Goal: Task Accomplishment & Management: Use online tool/utility

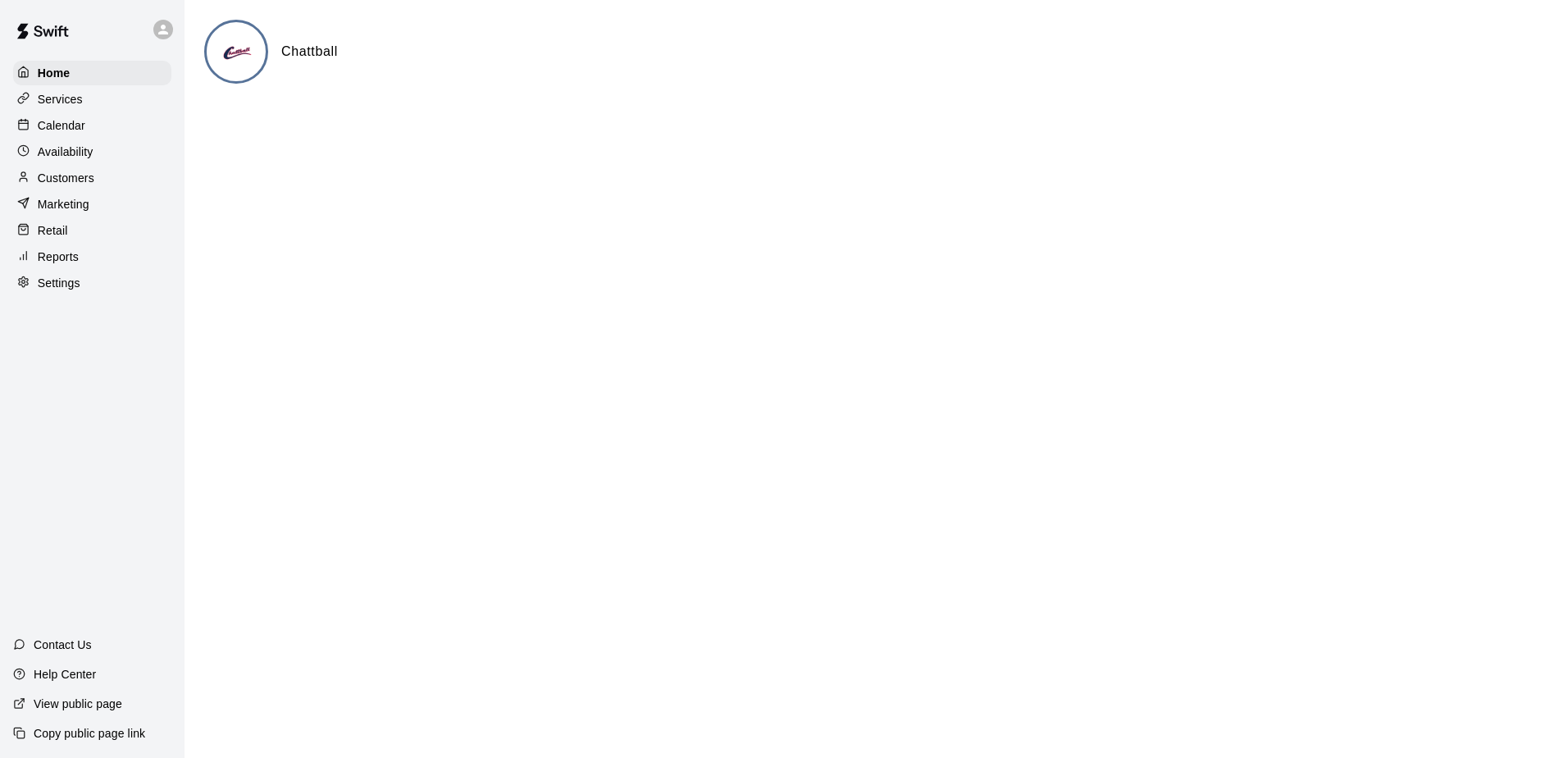
click at [98, 122] on div "Calendar" at bounding box center [92, 126] width 158 height 25
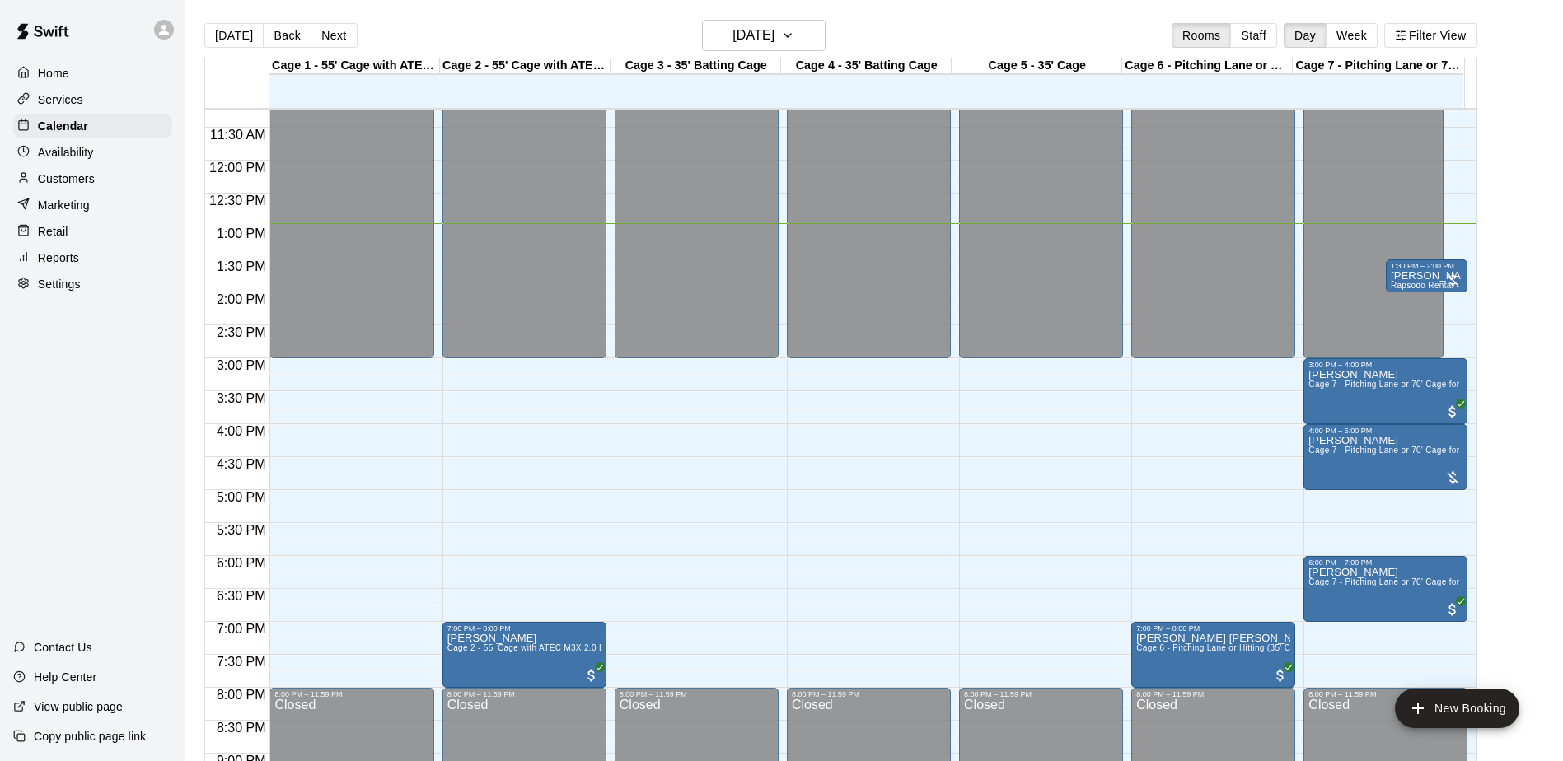
scroll to position [736, 0]
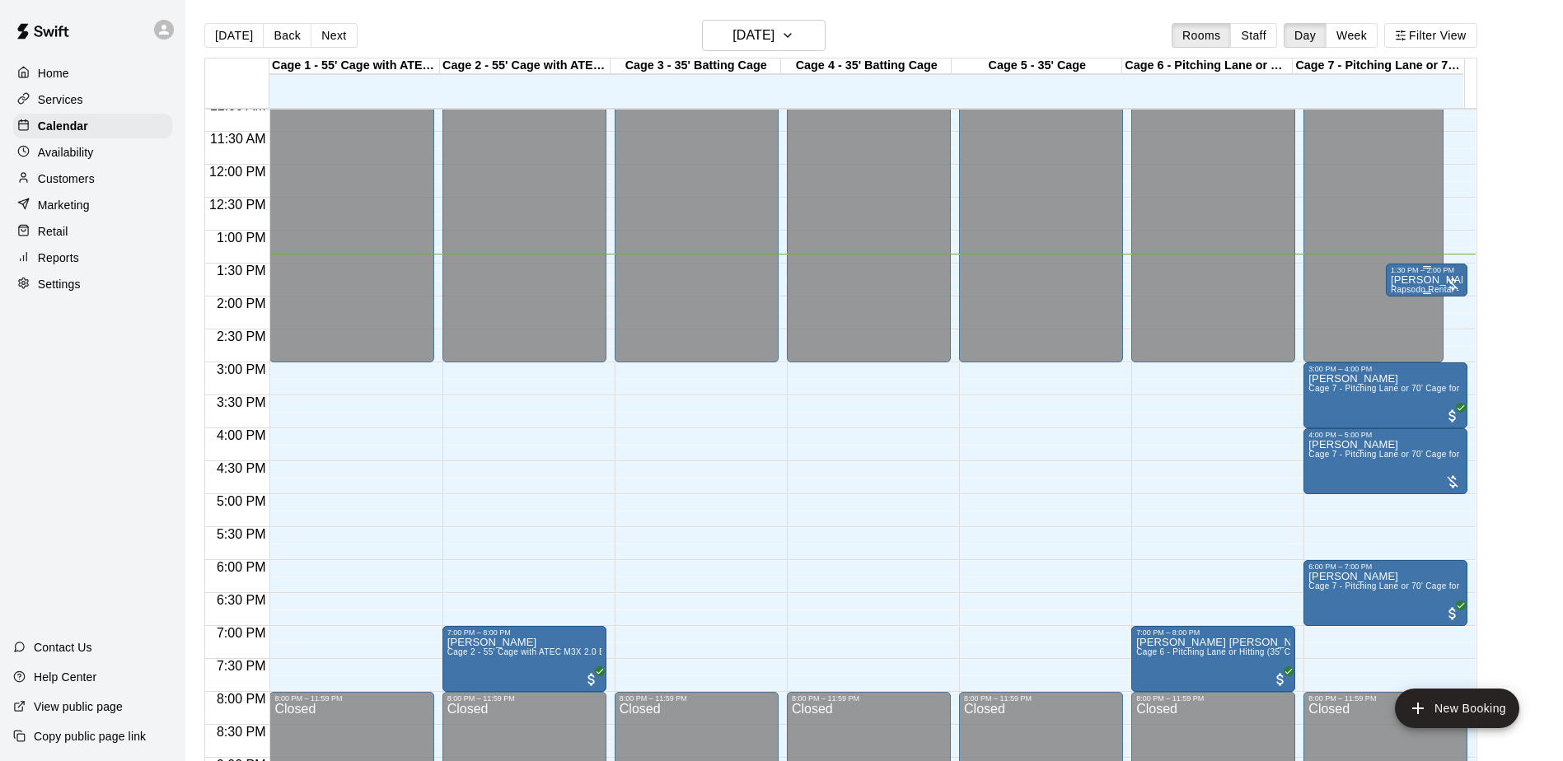
click at [1427, 274] on div "1:30 PM – 2:00 PM" at bounding box center [1427, 270] width 72 height 8
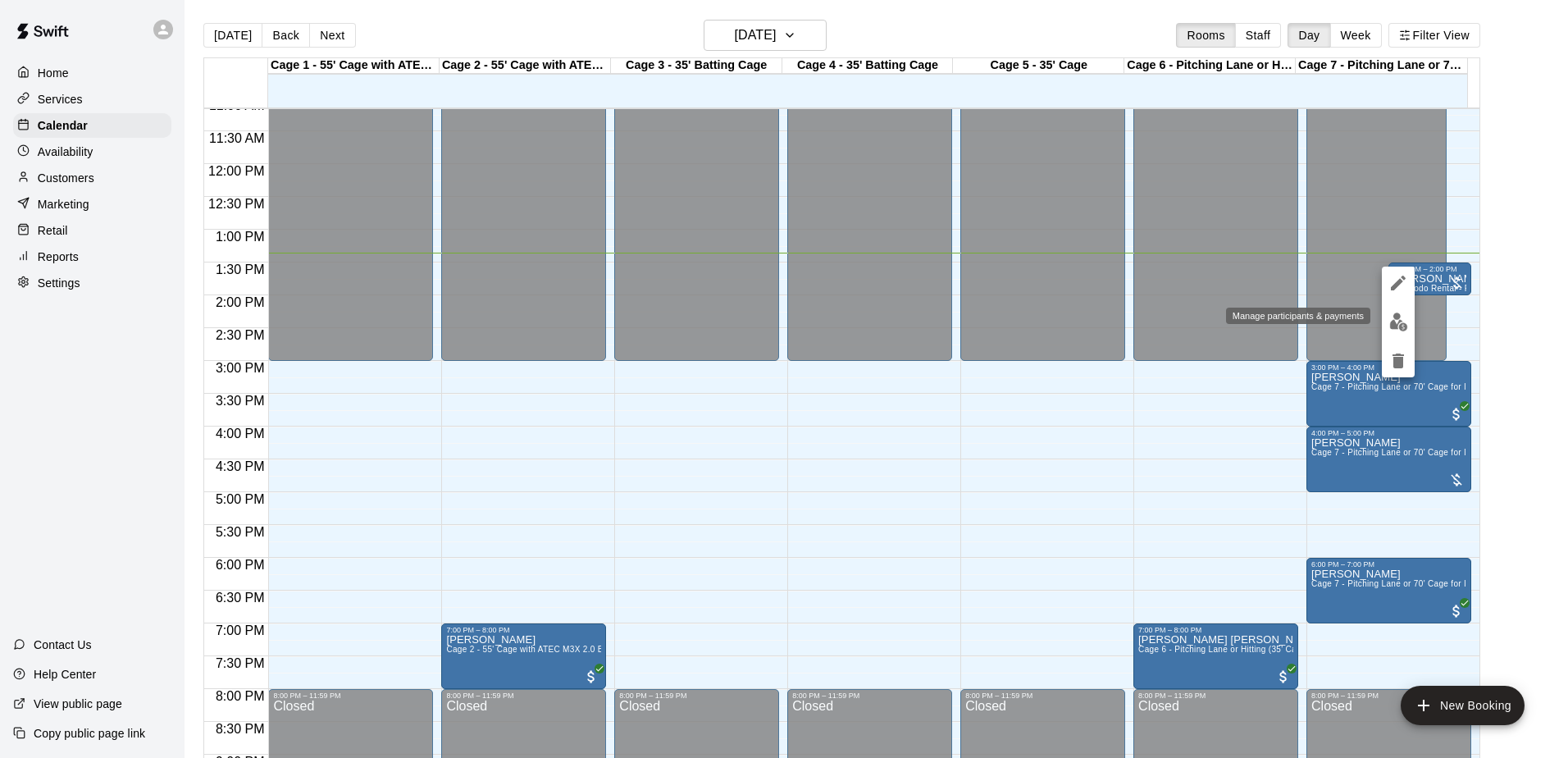
click at [1399, 325] on img "edit" at bounding box center [1399, 322] width 19 height 19
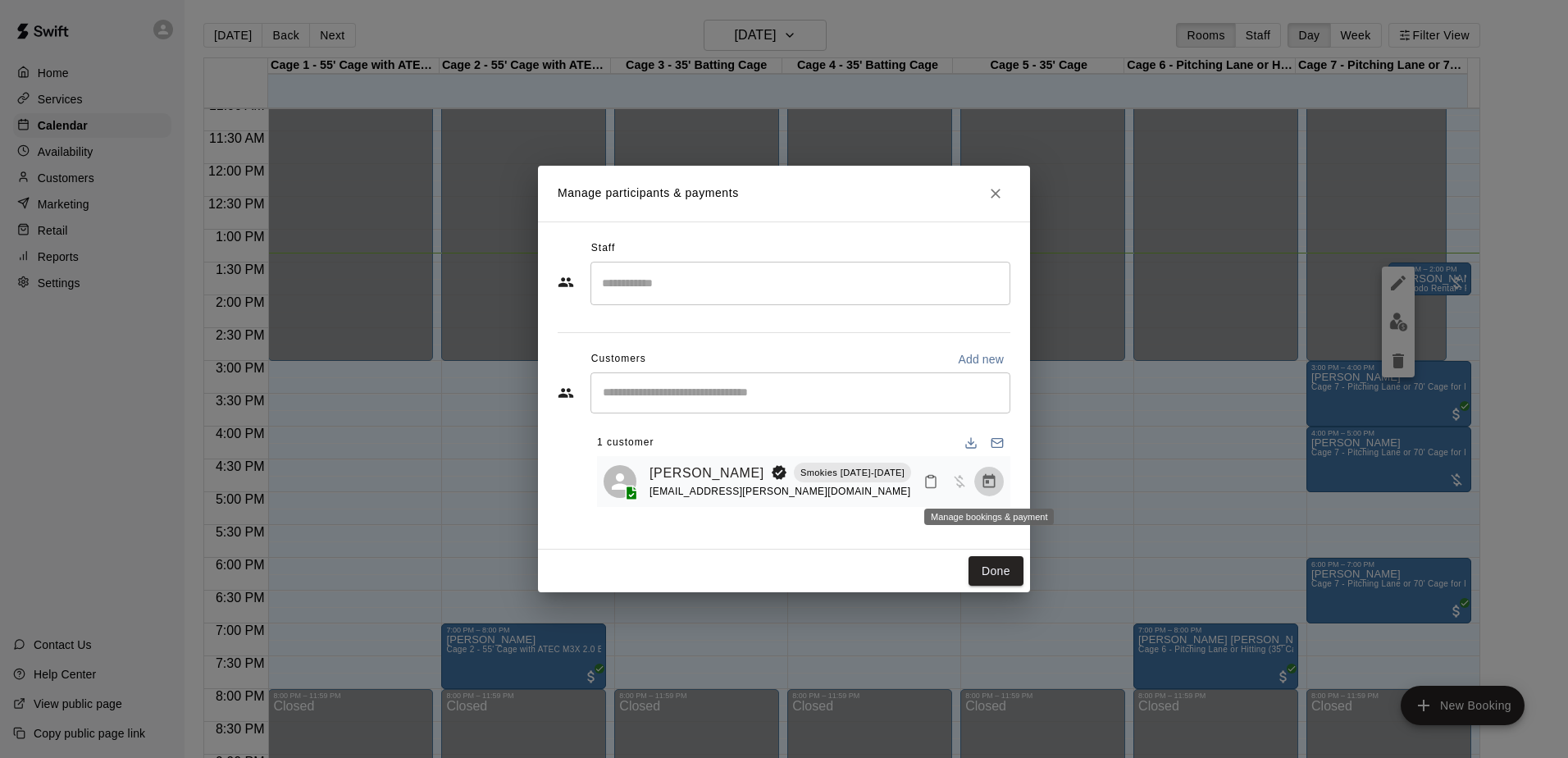
click at [994, 490] on icon "Manage bookings & payment" at bounding box center [989, 481] width 16 height 16
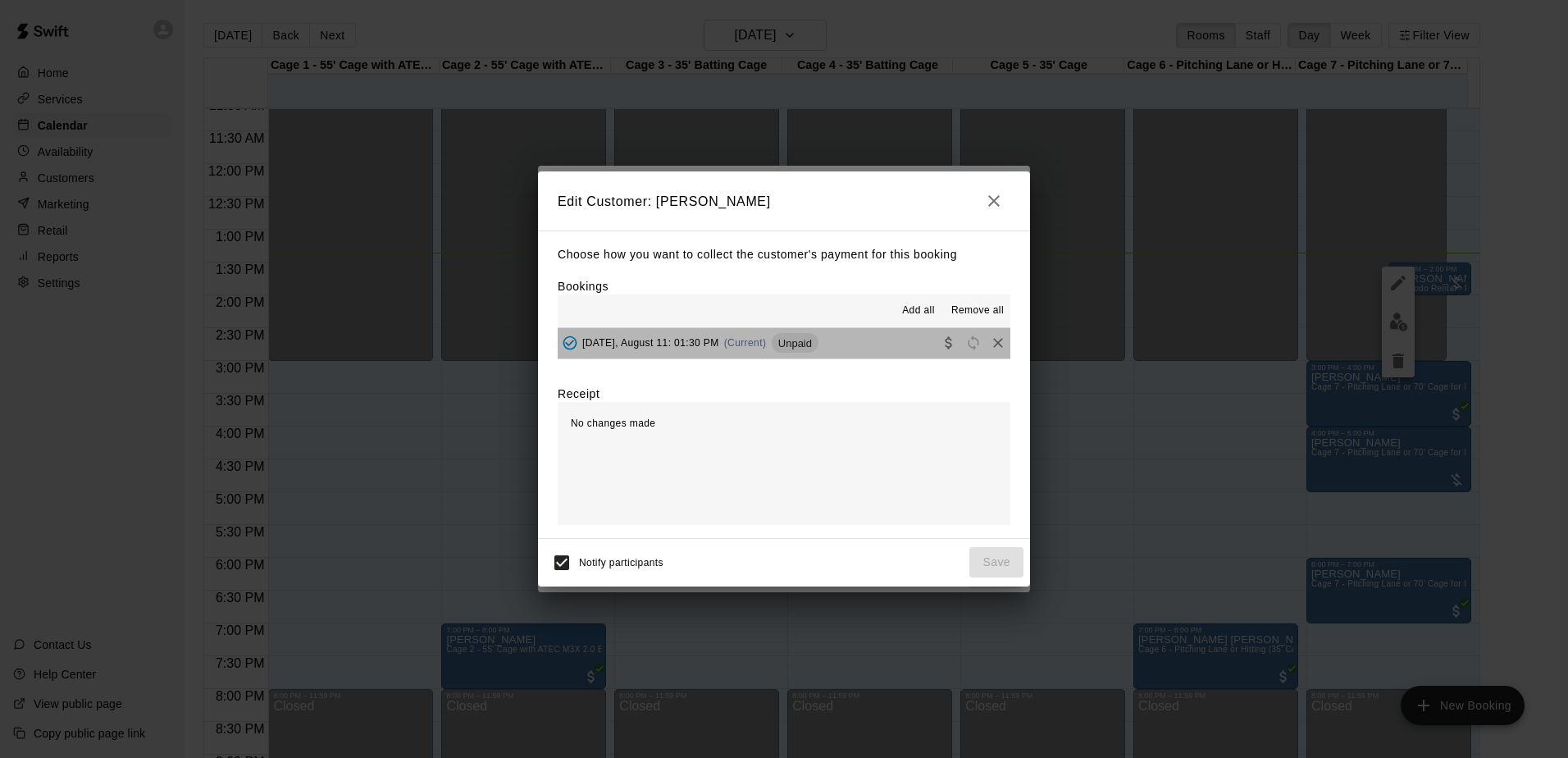
click at [948, 356] on div "button" at bounding box center [974, 343] width 74 height 25
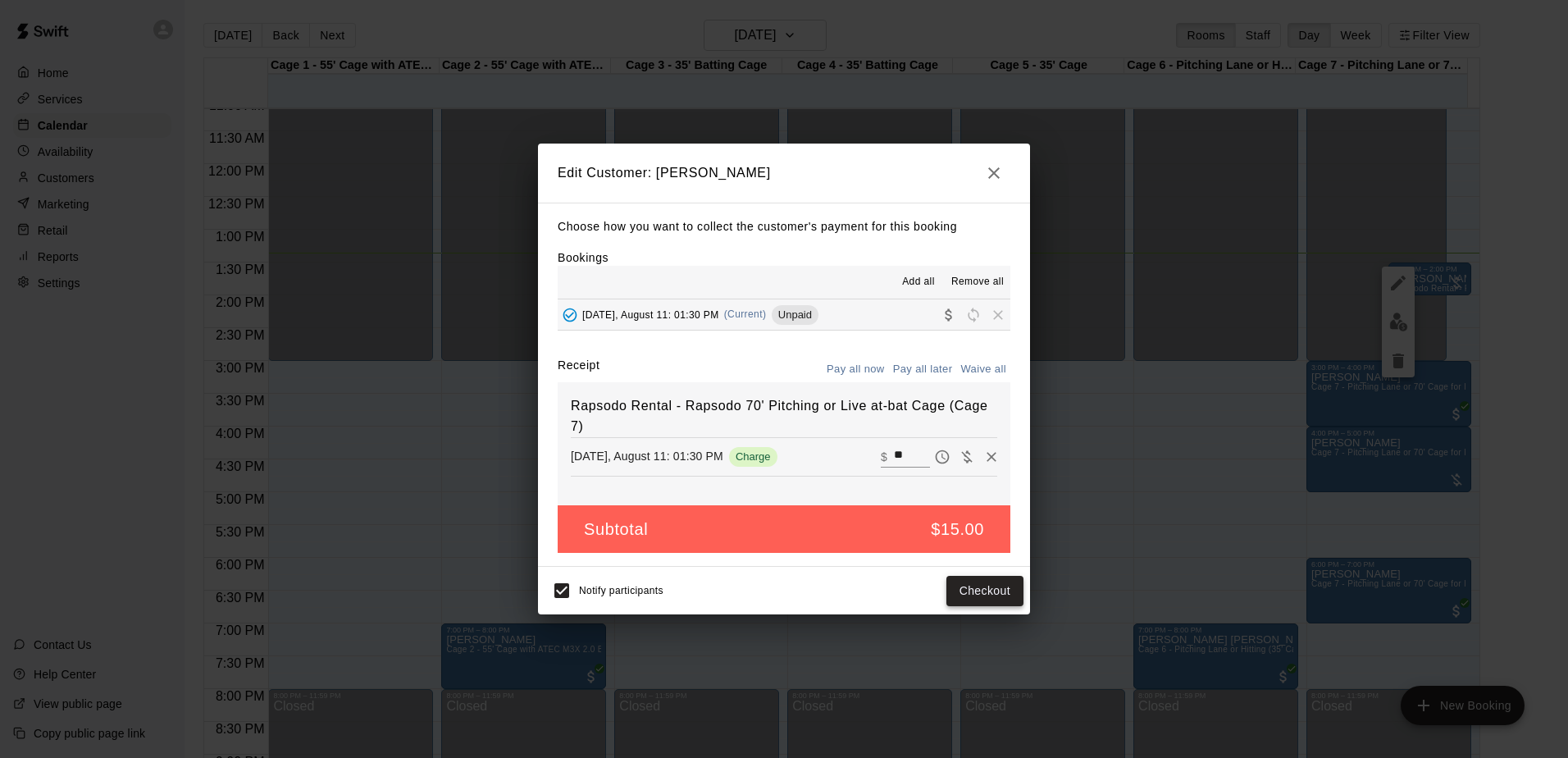
click at [988, 593] on button "Checkout" at bounding box center [985, 591] width 77 height 30
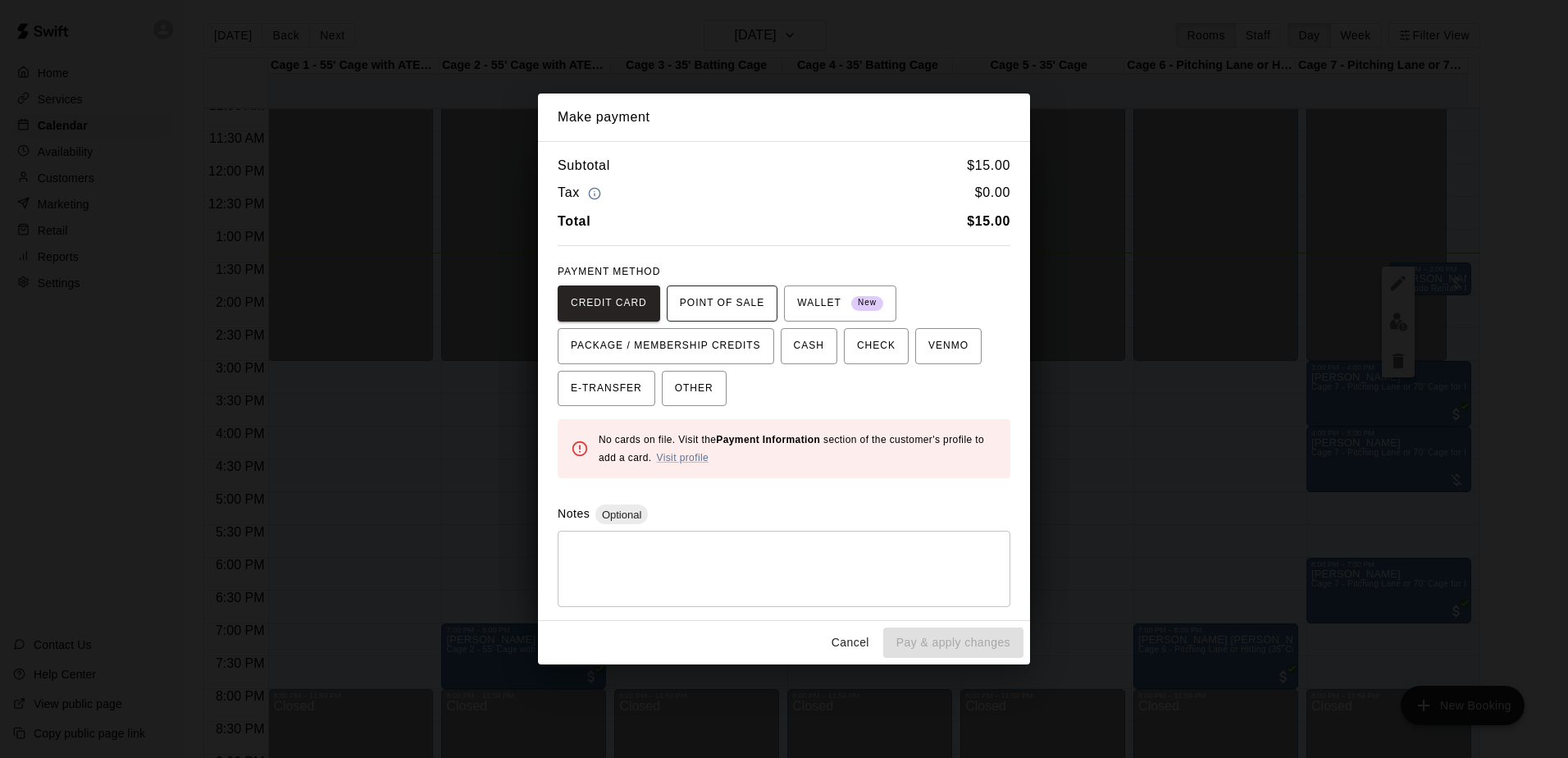
click at [721, 298] on span "POINT OF SALE" at bounding box center [722, 304] width 85 height 26
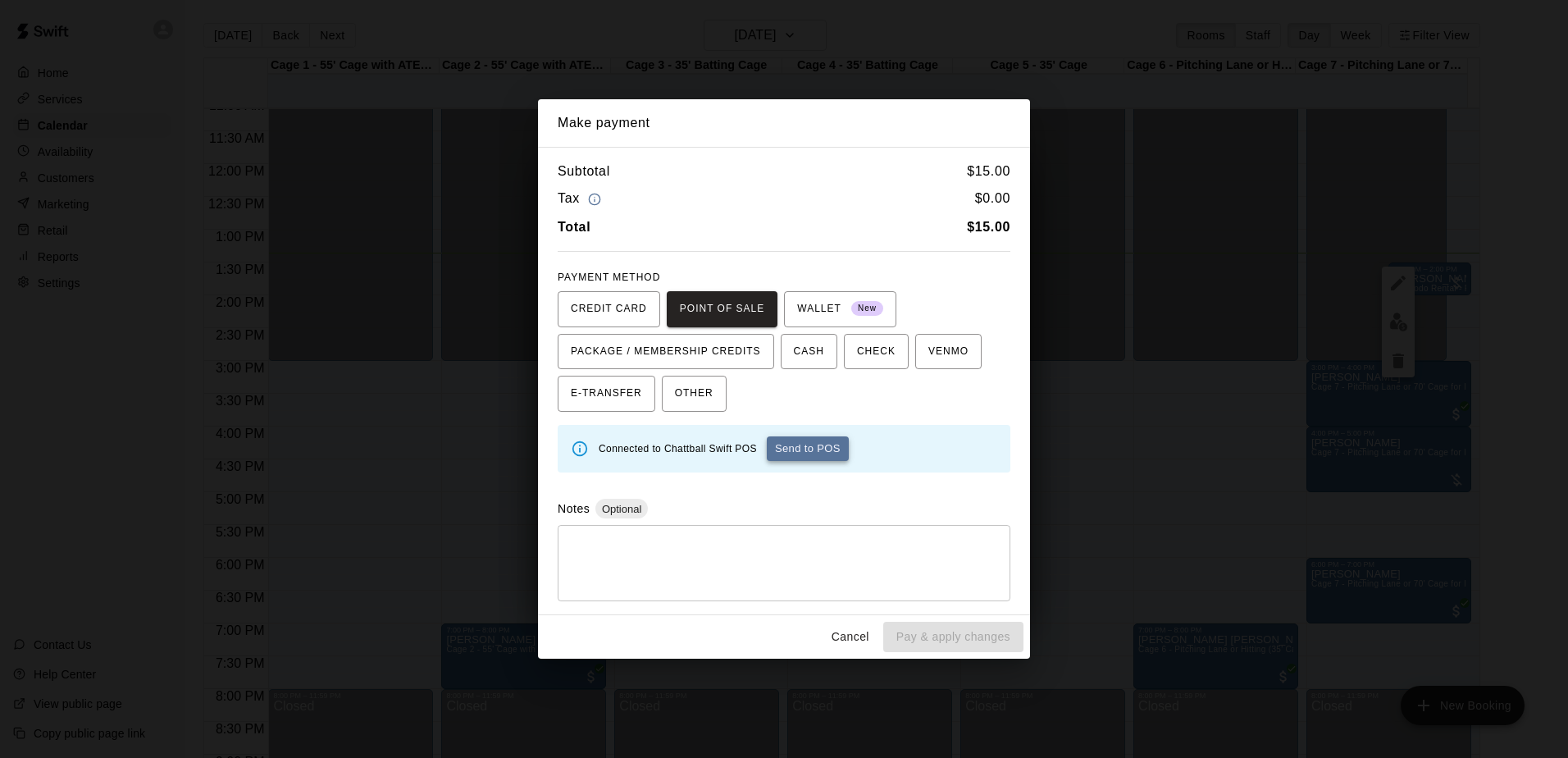
click at [802, 448] on button "Send to POS" at bounding box center [807, 448] width 82 height 25
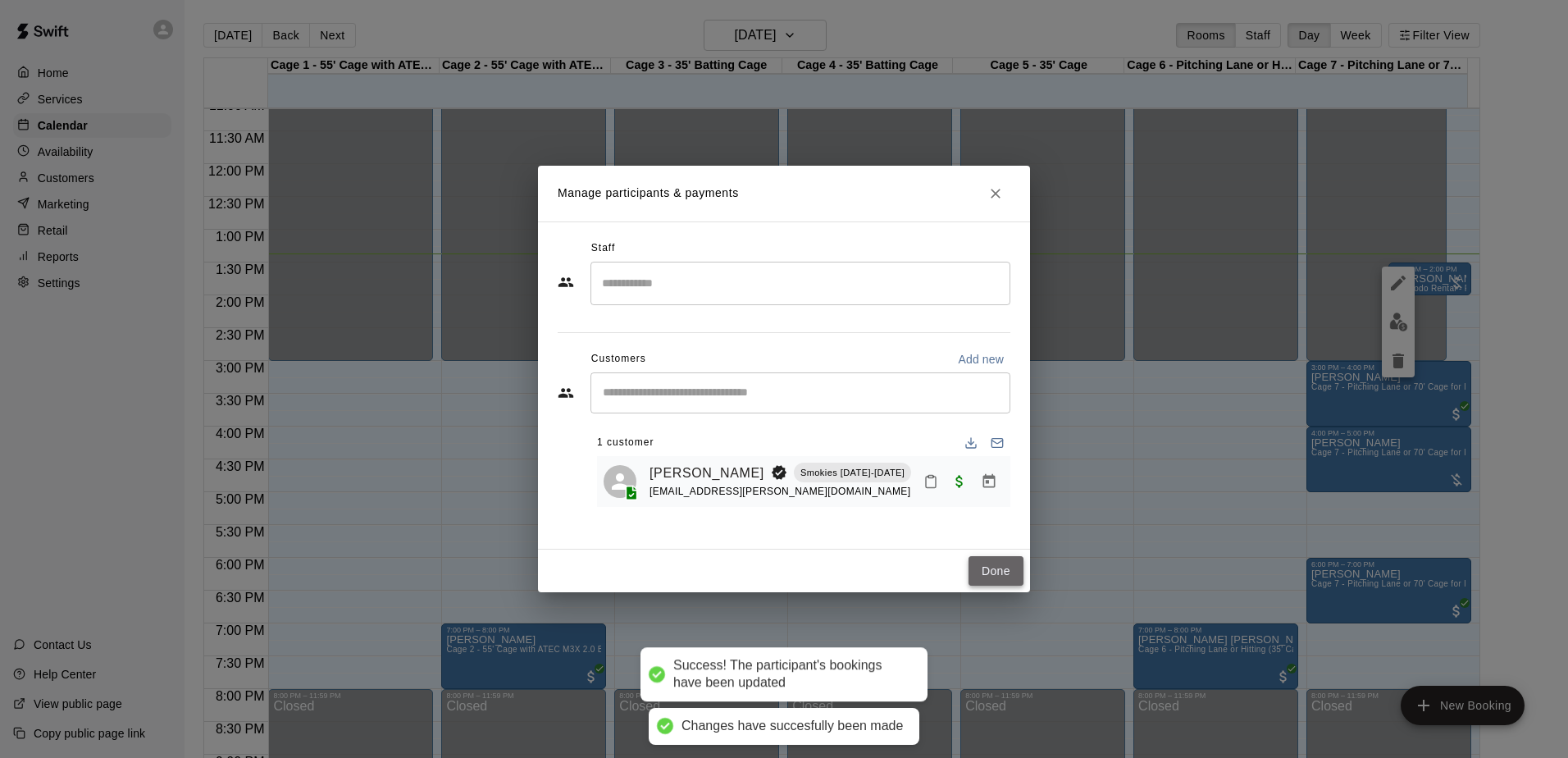
click at [985, 575] on button "Done" at bounding box center [996, 572] width 55 height 30
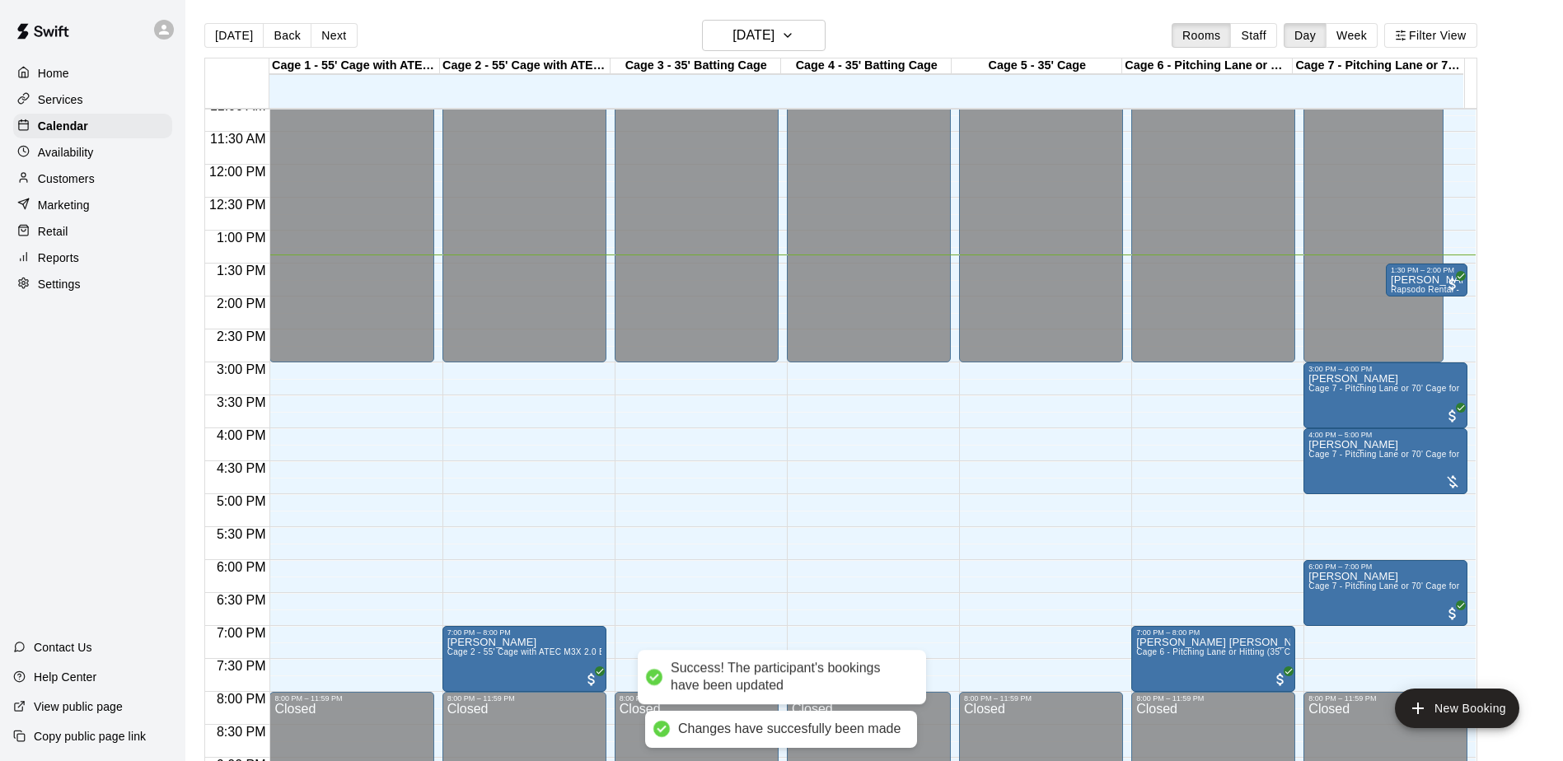
click at [82, 427] on div "Home Services Calendar Availability Customers Marketing Retail Reports Settings…" at bounding box center [92, 380] width 185 height 761
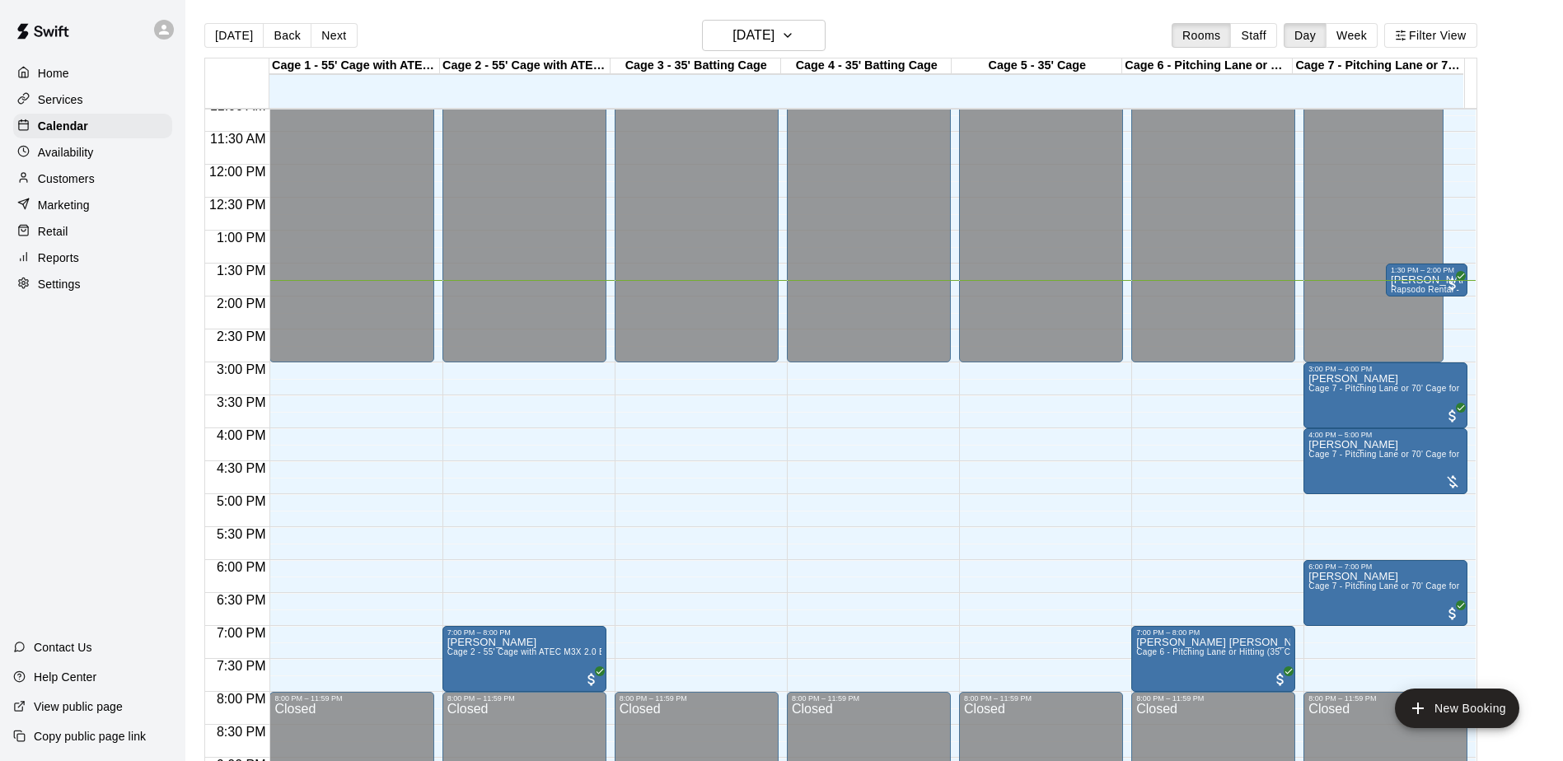
click at [57, 173] on div "Customers" at bounding box center [92, 178] width 159 height 25
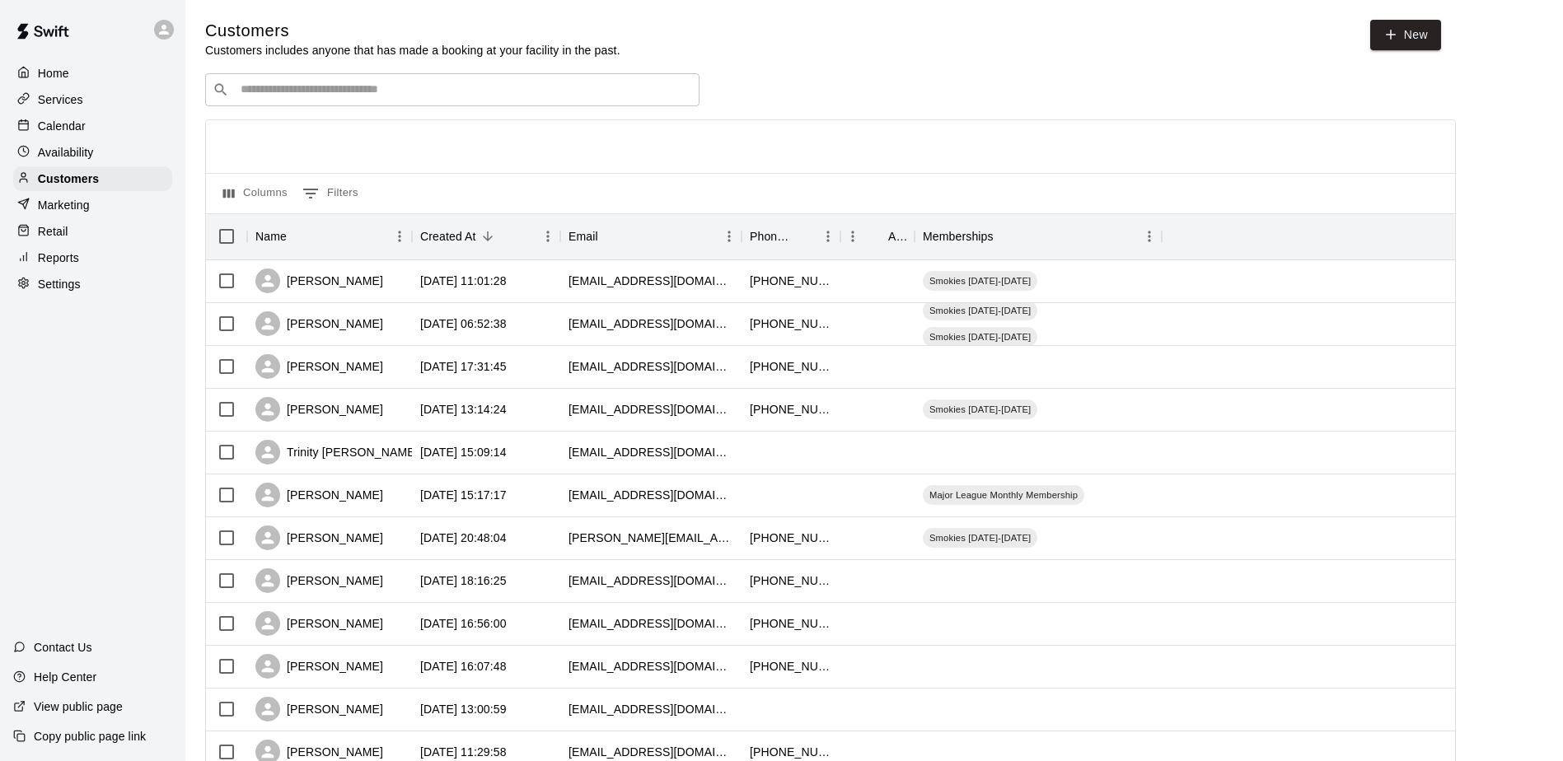
click at [401, 101] on div "​ ​" at bounding box center [452, 89] width 494 height 33
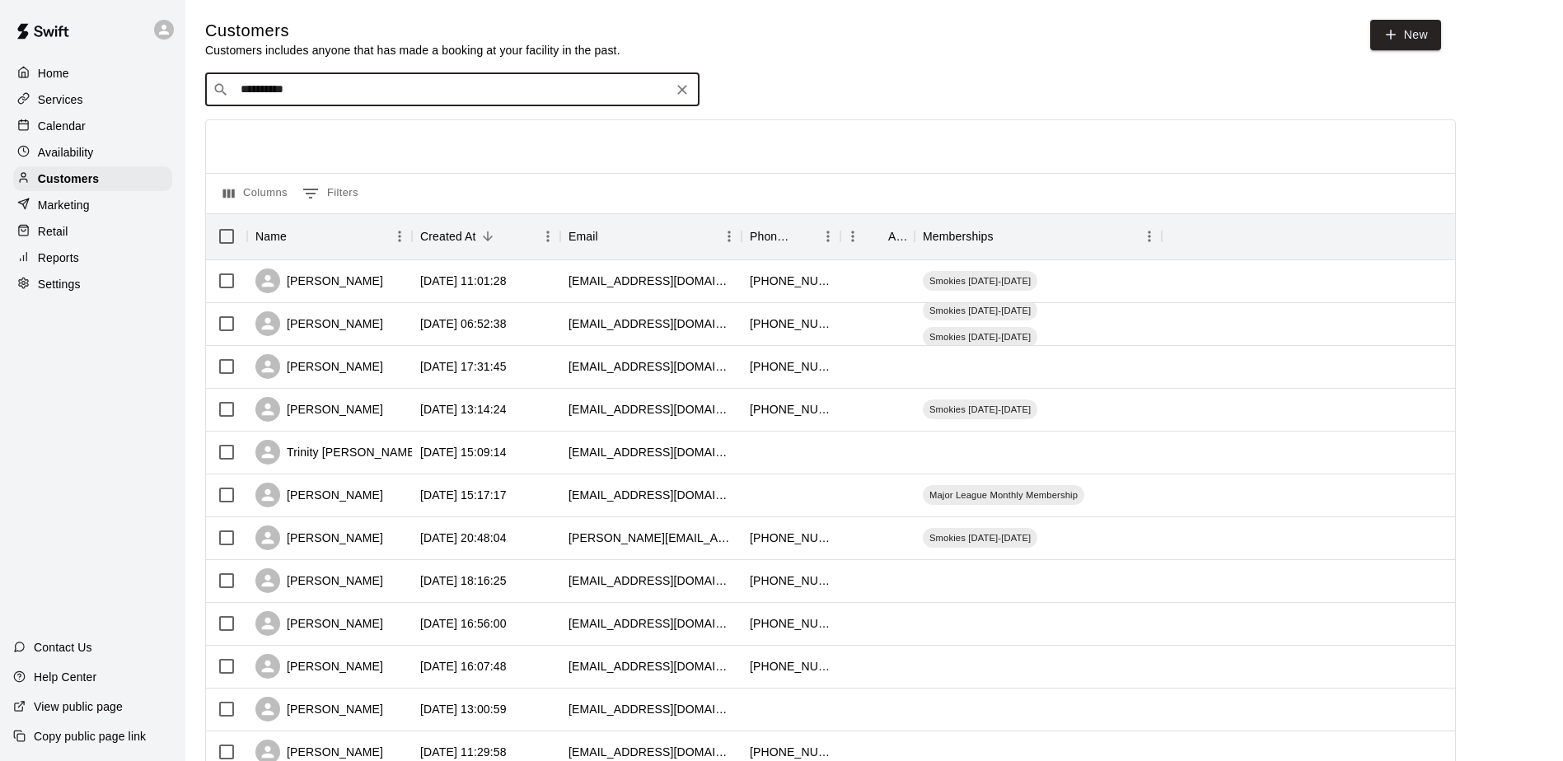
type input "*********"
click at [461, 133] on div "[PERSON_NAME] Smokies [DATE]-[DATE] [EMAIL_ADDRESS][DOMAIN_NAME]" at bounding box center [468, 135] width 435 height 35
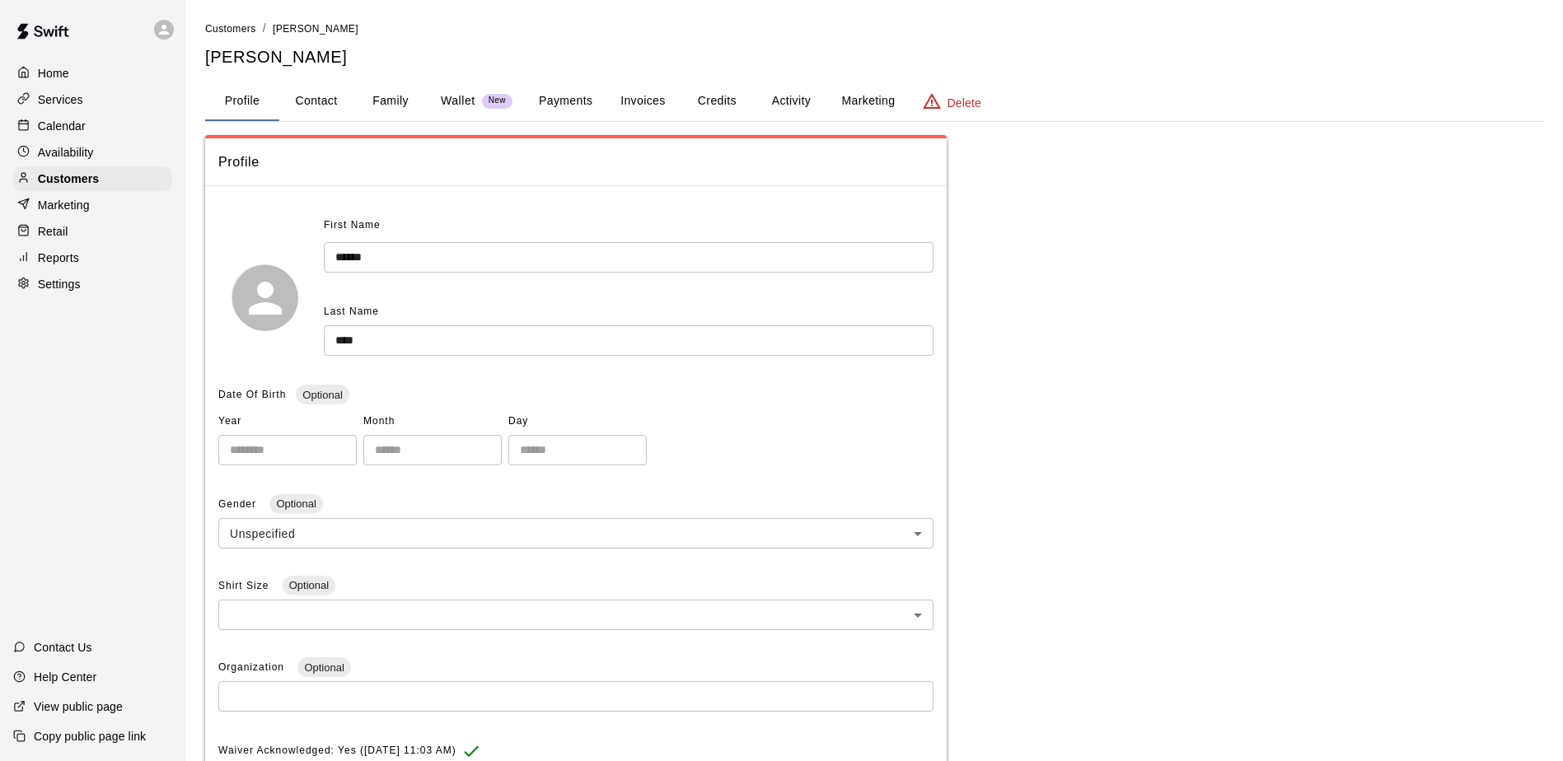
click at [564, 117] on button "Payments" at bounding box center [566, 102] width 80 height 40
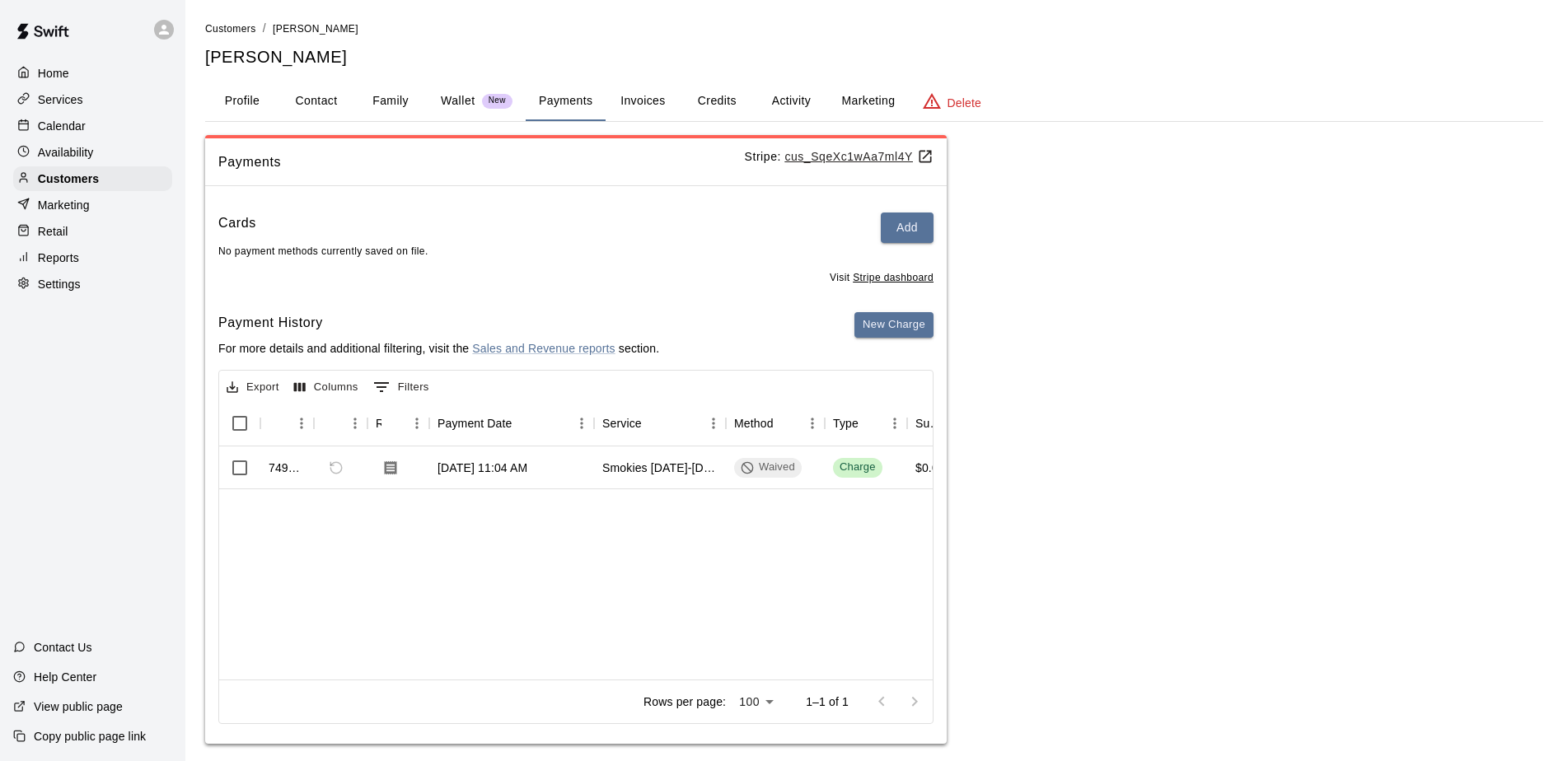
click at [91, 137] on div "Calendar" at bounding box center [92, 126] width 159 height 25
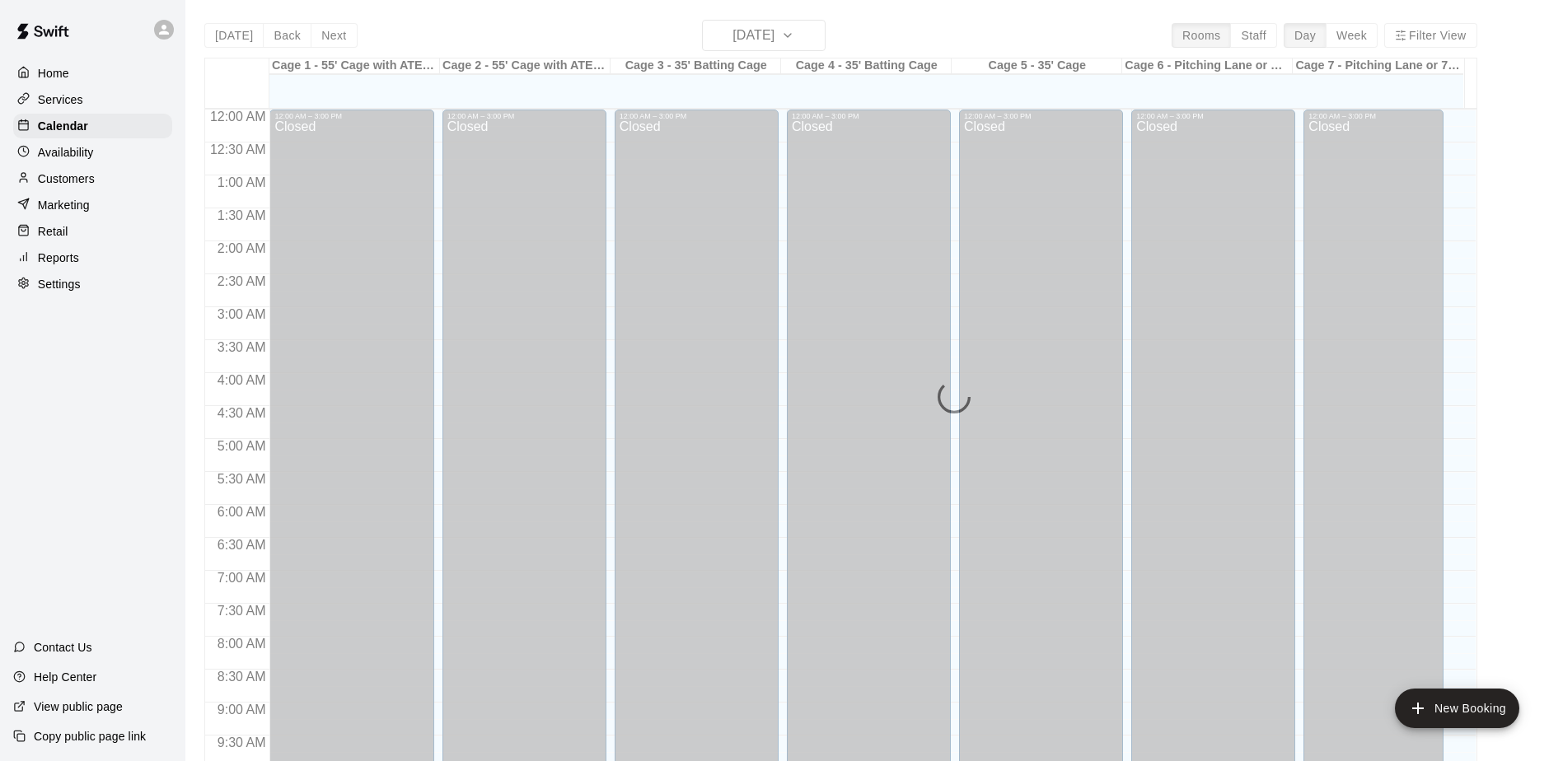
scroll to position [862, 0]
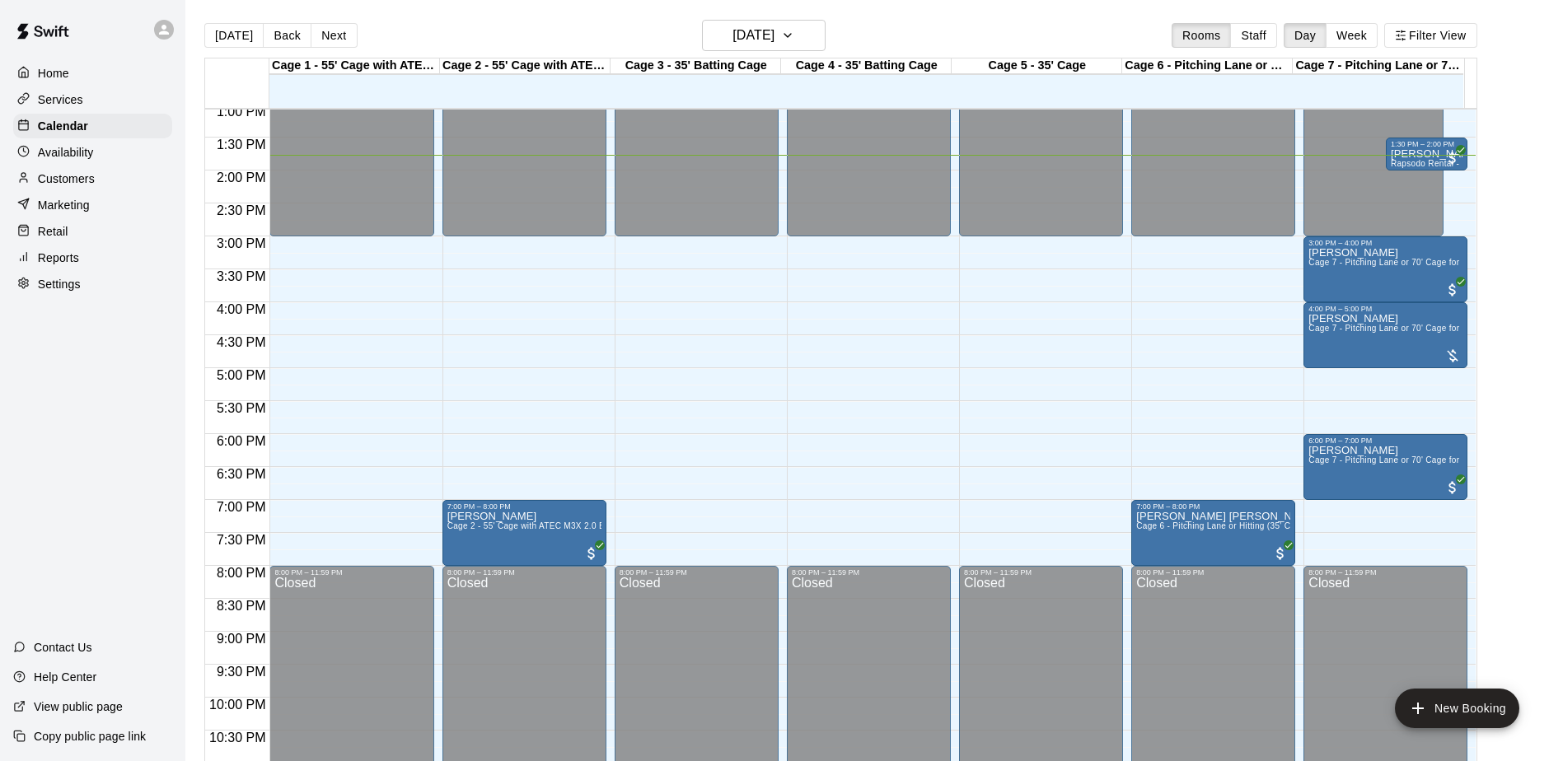
click at [95, 353] on div "Home Services Calendar Availability Customers Marketing Retail Reports Settings…" at bounding box center [92, 380] width 185 height 761
click at [96, 353] on div "Home Services Calendar Availability Customers Marketing Retail Reports Settings…" at bounding box center [92, 380] width 185 height 761
